Goal: Task Accomplishment & Management: Manage account settings

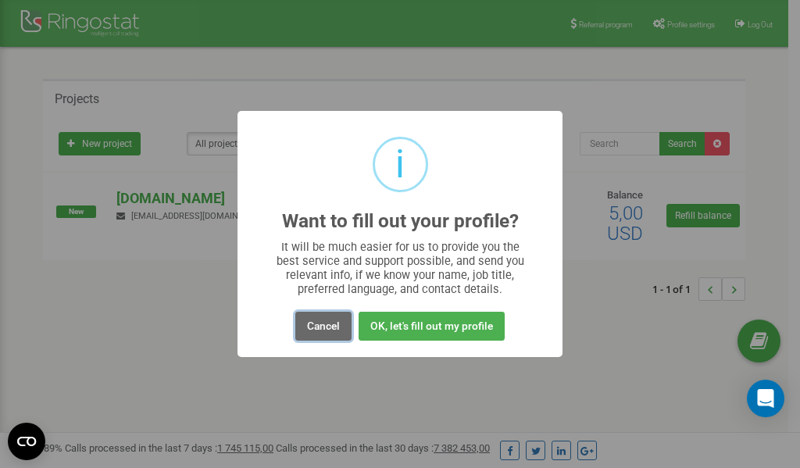
click at [327, 327] on button "Cancel" at bounding box center [323, 326] width 56 height 29
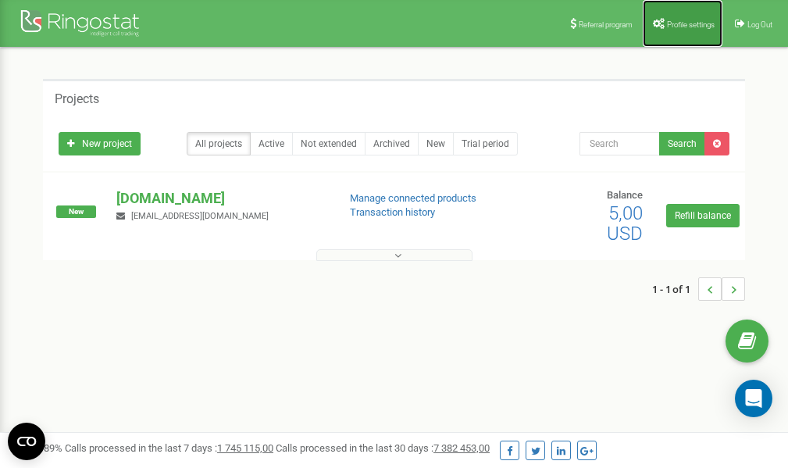
click at [675, 23] on span "Profile settings" at bounding box center [691, 24] width 48 height 9
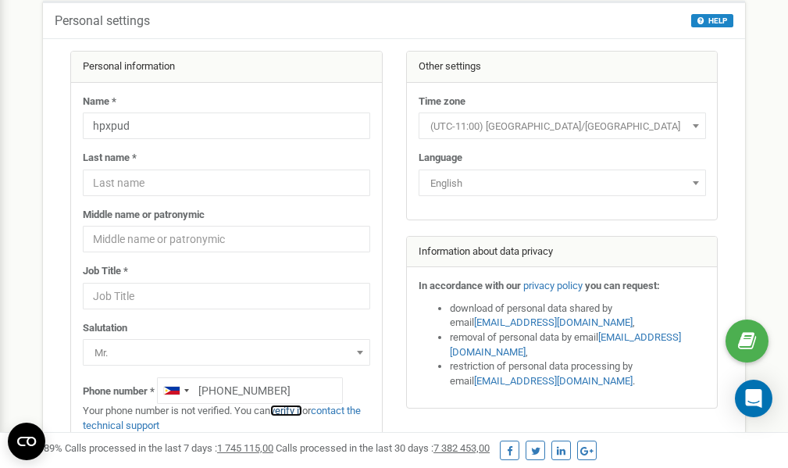
click at [298, 410] on link "verify it" at bounding box center [286, 411] width 32 height 12
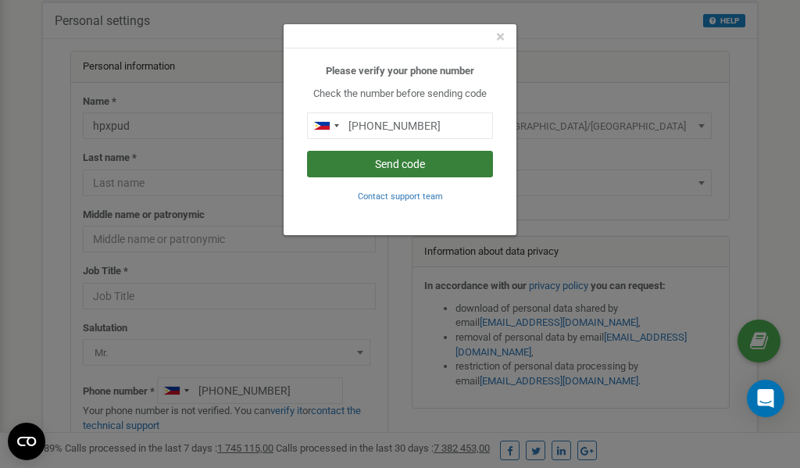
click at [395, 162] on button "Send code" at bounding box center [400, 164] width 186 height 27
